Goal: Task Accomplishment & Management: Use online tool/utility

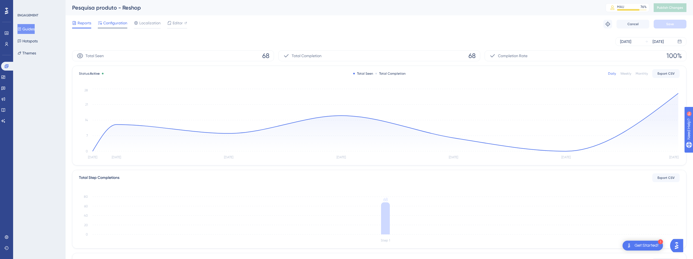
click at [111, 26] on div "Configuration" at bounding box center [113, 24] width 30 height 9
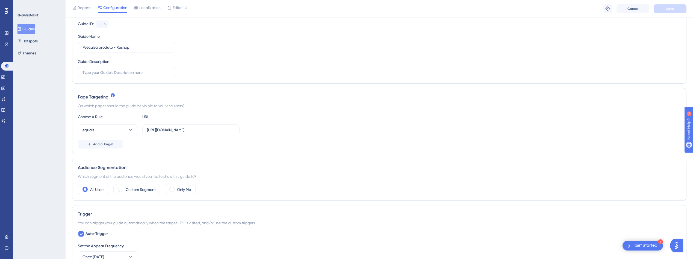
scroll to position [56, 0]
click at [102, 142] on span "Add a Target" at bounding box center [103, 142] width 20 height 4
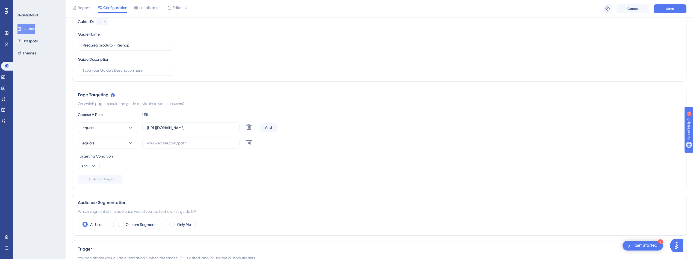
click at [273, 125] on div "And" at bounding box center [268, 127] width 16 height 9
click at [268, 128] on div "And" at bounding box center [268, 127] width 16 height 9
click at [85, 166] on span "And" at bounding box center [84, 166] width 6 height 4
click at [88, 192] on div "Or Or" at bounding box center [89, 192] width 10 height 11
click at [219, 129] on input "[URL][DOMAIN_NAME]" at bounding box center [191, 128] width 88 height 6
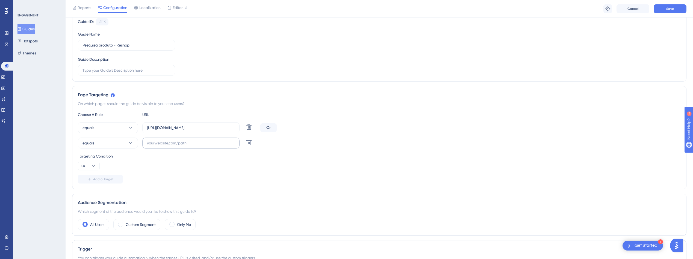
click at [209, 146] on label at bounding box center [190, 142] width 97 height 11
click at [209, 146] on input "text" at bounding box center [191, 143] width 88 height 6
paste input "[URL][DOMAIN_NAME]"
click at [171, 144] on input "[URL][DOMAIN_NAME]" at bounding box center [191, 143] width 88 height 6
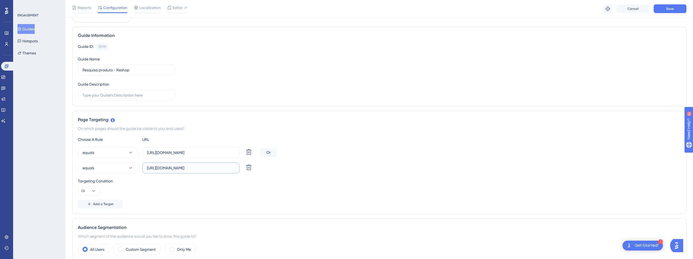
scroll to position [0, 0]
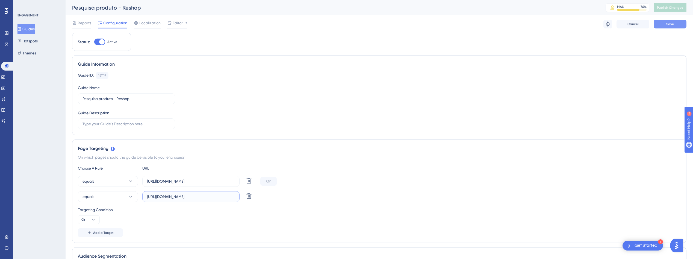
type input "[URL][DOMAIN_NAME]"
click at [664, 22] on button "Save" at bounding box center [670, 24] width 33 height 9
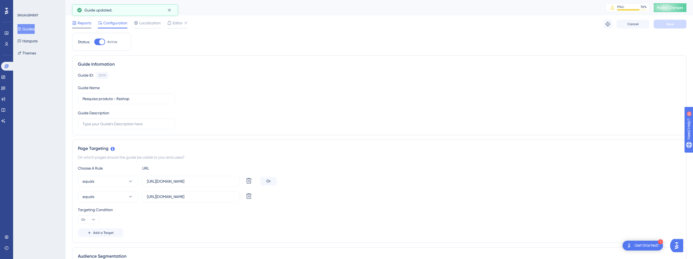
click at [87, 20] on span "Reports" at bounding box center [85, 23] width 14 height 7
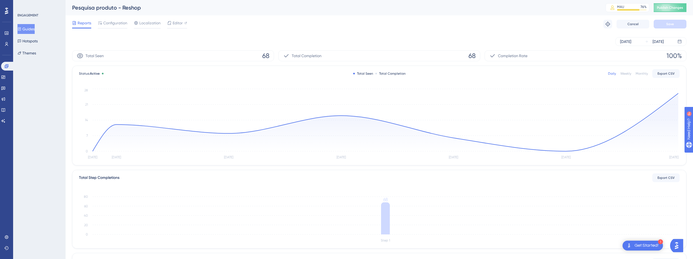
click at [621, 72] on div "Weekly" at bounding box center [625, 73] width 11 height 4
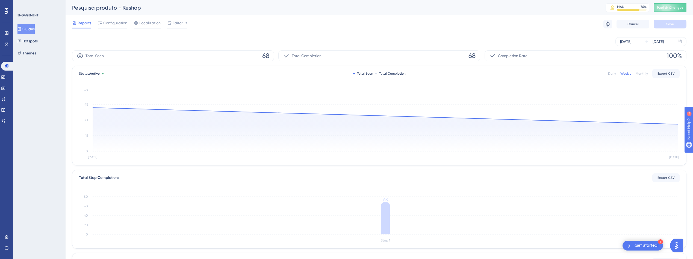
click at [612, 74] on div "Daily" at bounding box center [612, 73] width 8 height 4
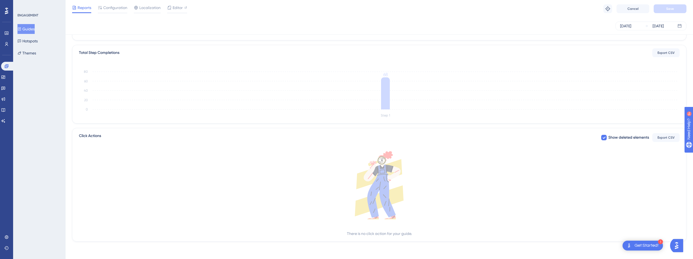
scroll to position [0, 0]
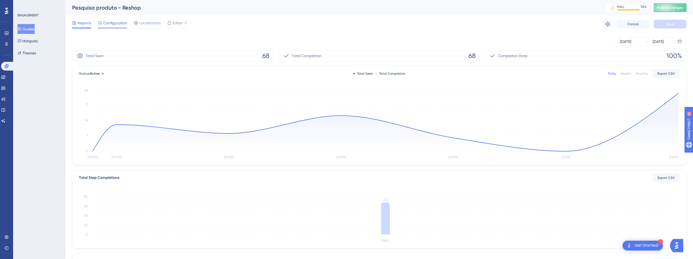
click at [114, 23] on span "Configuration" at bounding box center [115, 23] width 24 height 7
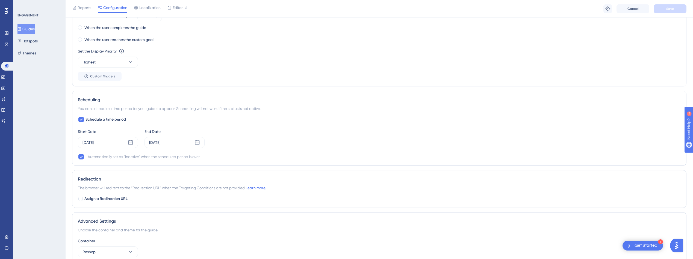
scroll to position [417, 0]
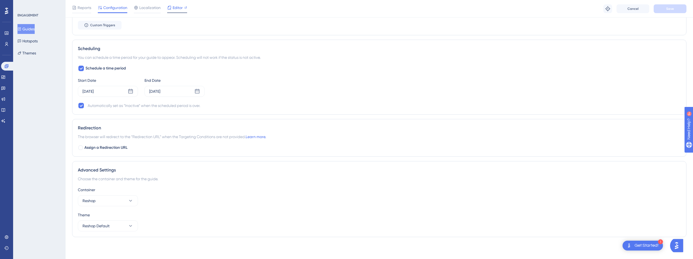
click at [173, 8] on span "Editor" at bounding box center [178, 7] width 10 height 7
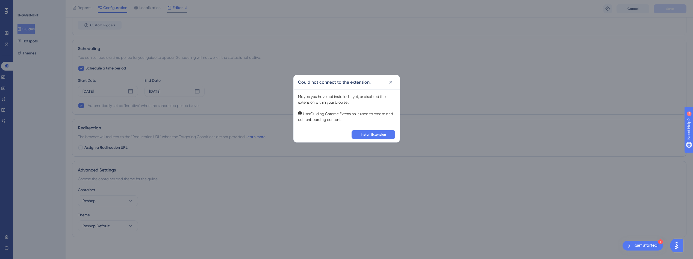
scroll to position [413, 0]
click at [395, 86] on icon at bounding box center [392, 83] width 5 height 5
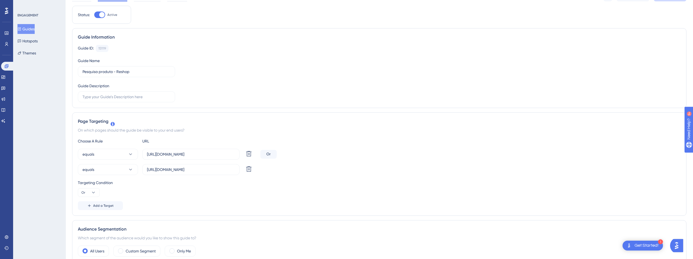
scroll to position [0, 0]
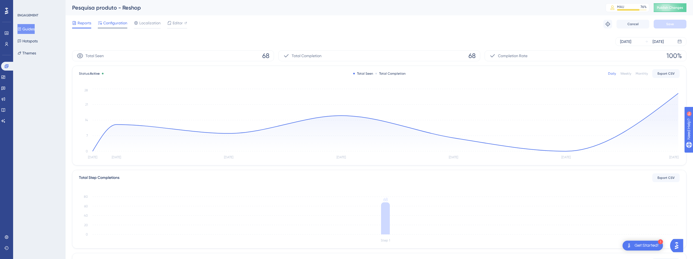
click at [113, 27] on div "Configuration" at bounding box center [113, 24] width 30 height 9
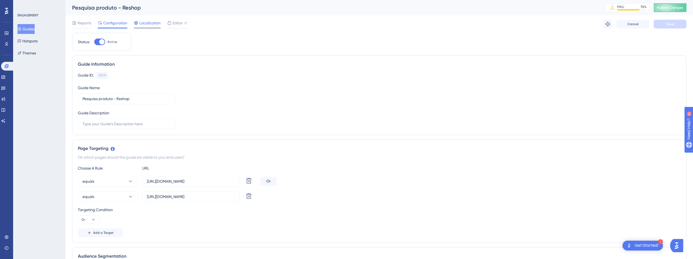
click at [145, 24] on span "Localization" at bounding box center [149, 23] width 21 height 7
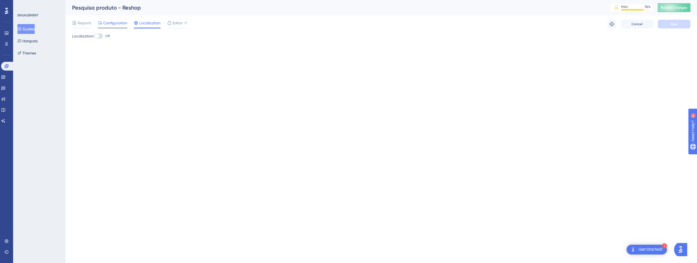
click at [117, 22] on span "Configuration" at bounding box center [115, 23] width 24 height 7
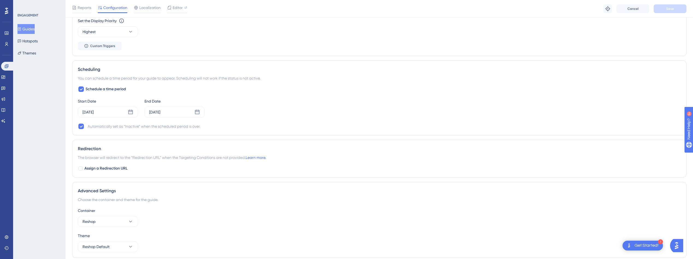
scroll to position [417, 0]
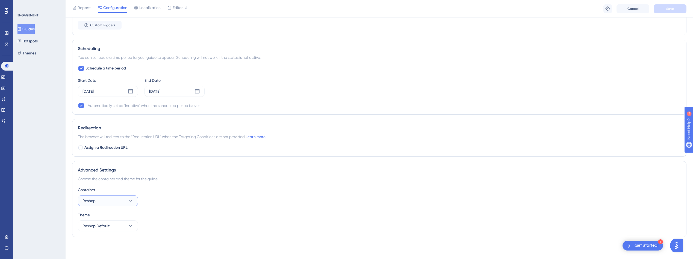
click at [97, 198] on button "Reshop" at bounding box center [108, 200] width 60 height 11
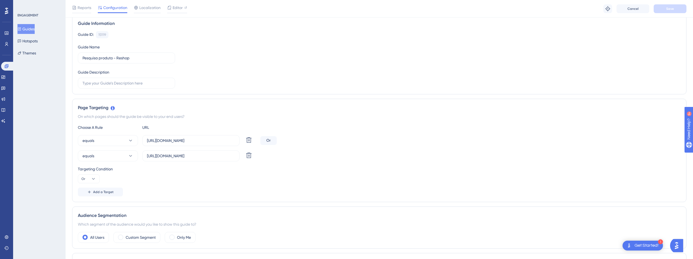
scroll to position [0, 0]
